Goal: Transaction & Acquisition: Purchase product/service

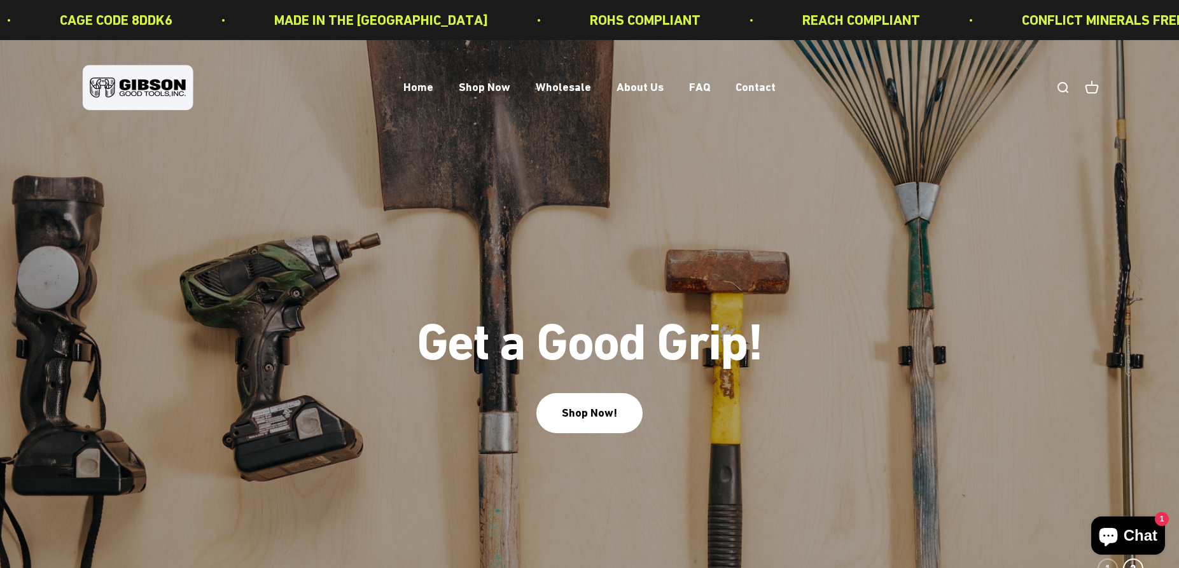
click at [1058, 89] on link "Open search" at bounding box center [1063, 88] width 14 height 14
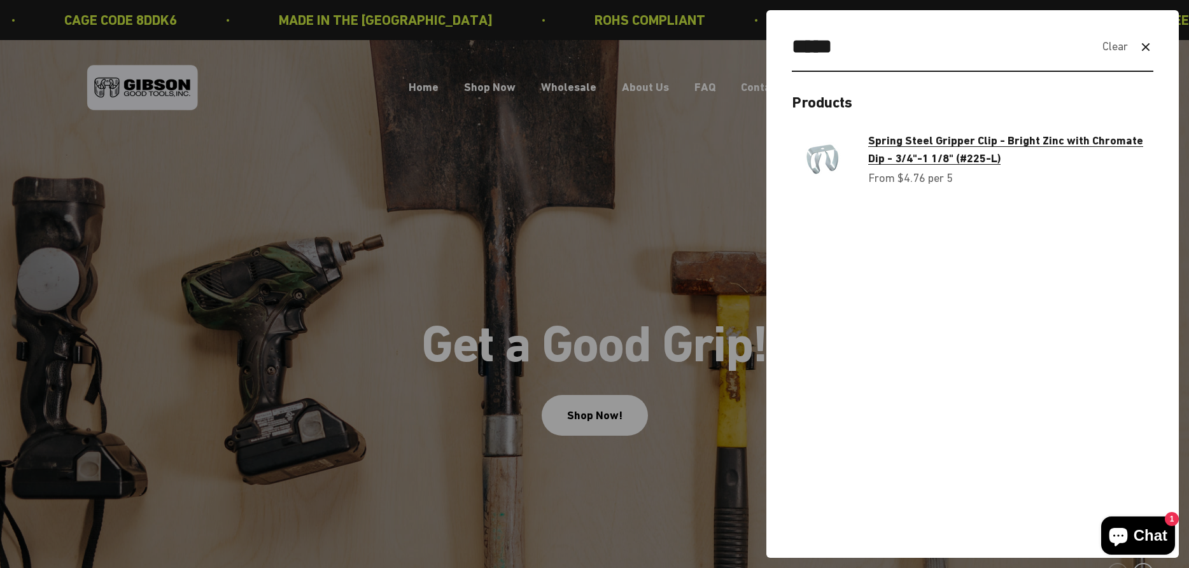
type input "*****"
click at [900, 144] on span "Spring Steel Gripper Clip - Bright Zinc with Chromate Dip - 3/4"-1 1/8" (#225-L)" at bounding box center [1005, 150] width 275 height 32
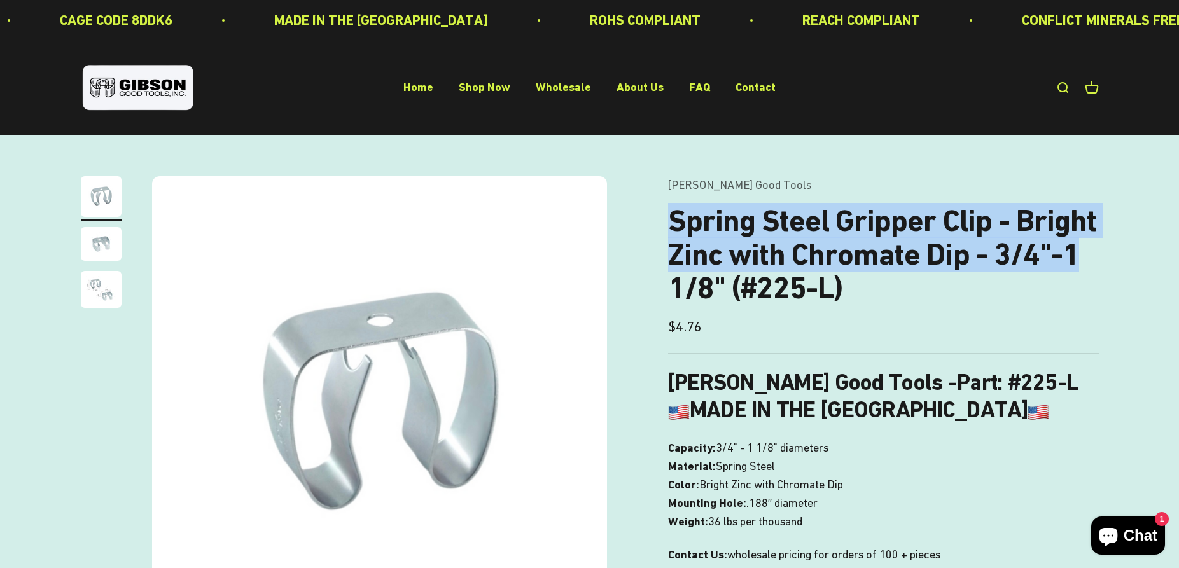
drag, startPoint x: 669, startPoint y: 225, endPoint x: 1088, endPoint y: 265, distance: 420.5
click at [1088, 265] on h1 "Spring Steel Gripper Clip - Bright Zinc with Chromate Dip - 3/4"-1 1/8" (#225-L)" at bounding box center [883, 254] width 431 height 101
copy h1 "Spring Steel Gripper Clip - Bright Zinc with Chromate Dip - 3/4"-1"
